Goal: Information Seeking & Learning: Check status

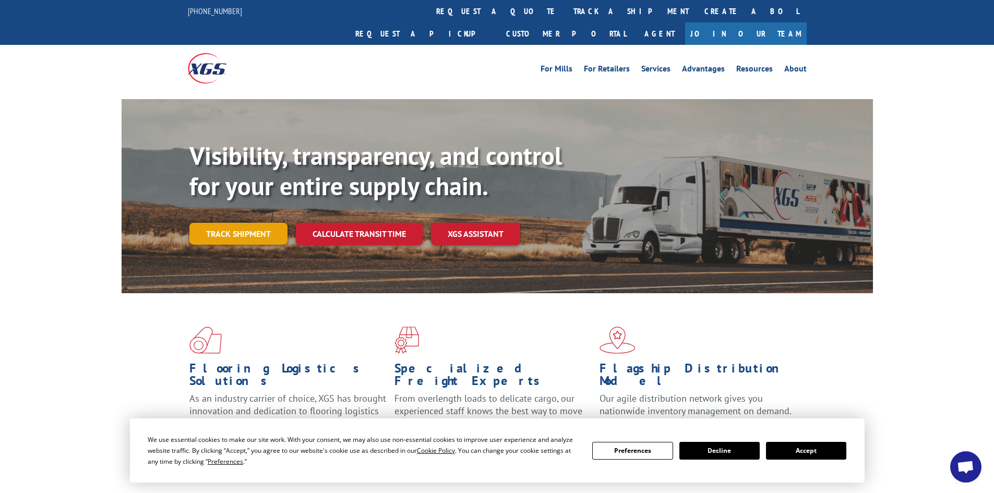
click at [206, 223] on link "Track shipment" at bounding box center [238, 234] width 98 height 22
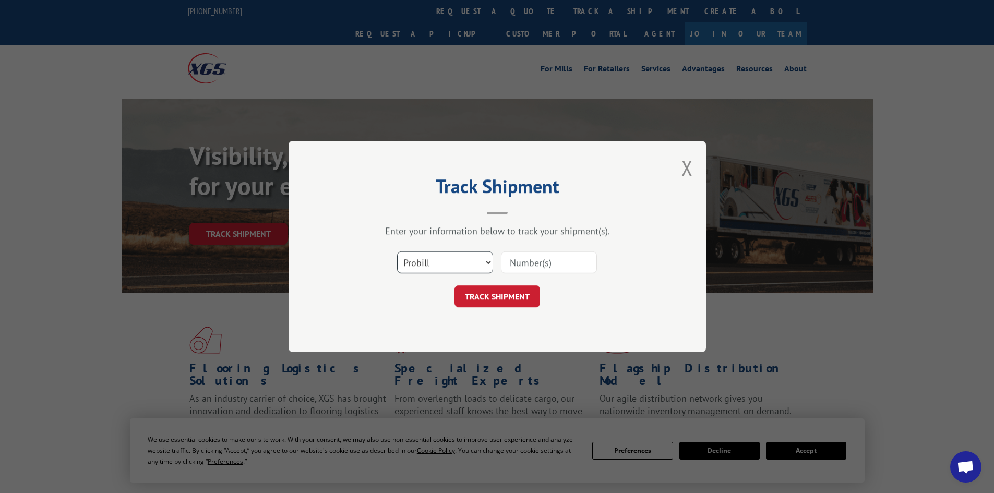
click at [456, 269] on select "Select category... Probill BOL PO" at bounding box center [445, 262] width 96 height 22
select select "bol"
click at [397, 251] on select "Select category... Probill BOL PO" at bounding box center [445, 262] width 96 height 22
click at [550, 279] on form "Select category... Probill BOL PO TRACK SHIPMENT" at bounding box center [497, 276] width 313 height 62
click at [545, 271] on input at bounding box center [549, 262] width 96 height 22
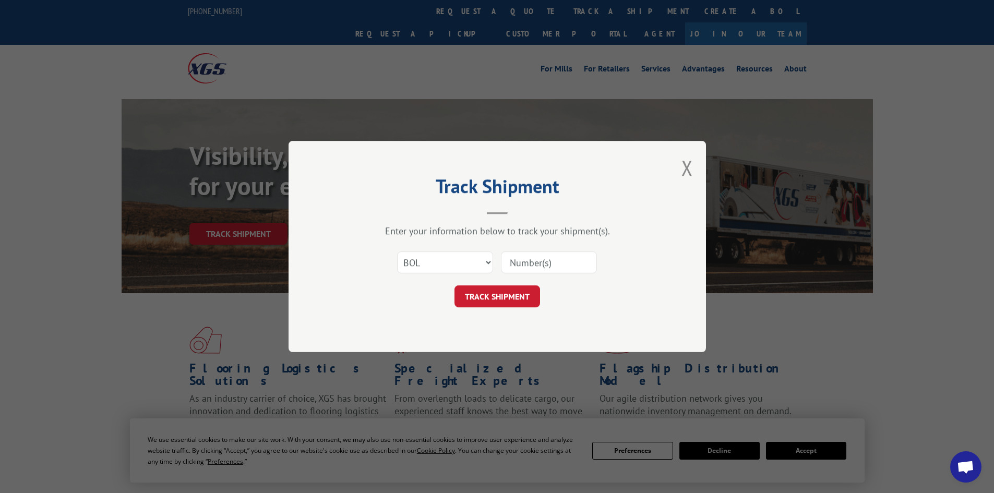
paste input "5550671"
type input "5550671"
click at [522, 301] on button "TRACK SHIPMENT" at bounding box center [497, 296] width 86 height 22
